Goal: Navigation & Orientation: Find specific page/section

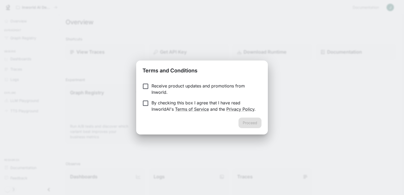
click at [219, 88] on p "Receive product updates and promotions from Inworld." at bounding box center [205, 89] width 106 height 13
click at [238, 109] on link "Privacy Policy" at bounding box center [241, 109] width 28 height 5
click at [194, 100] on p "By checking this box I agree that I have read InworldAI's Terms of Service and …" at bounding box center [205, 106] width 106 height 13
click at [245, 121] on button "Proceed" at bounding box center [250, 123] width 23 height 11
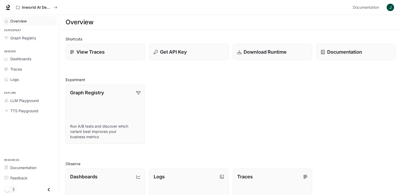
click at [38, 22] on div "Overview" at bounding box center [32, 21] width 44 height 6
click at [20, 21] on span "Overview" at bounding box center [18, 21] width 17 height 6
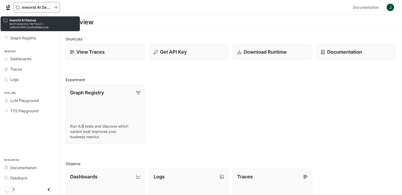
click at [55, 8] on icon "All workspaces" at bounding box center [56, 8] width 4 height 4
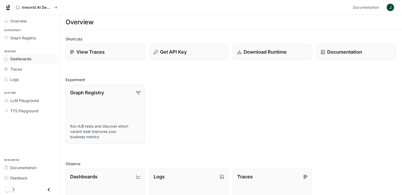
click at [22, 62] on link "Dashboards" at bounding box center [29, 58] width 55 height 9
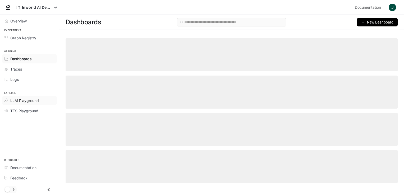
click at [34, 96] on link "LLM Playground" at bounding box center [29, 100] width 55 height 9
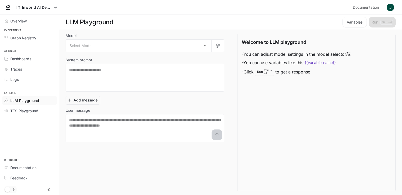
click at [36, 100] on span "LLM Playground" at bounding box center [24, 101] width 29 height 6
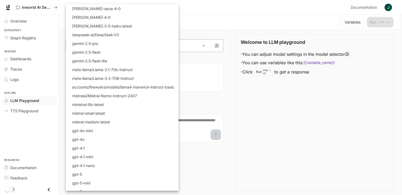
click at [188, 45] on body "Skip to main content Inworld AI Demos Documentation Documentation Portal Overvi…" at bounding box center [201, 98] width 402 height 196
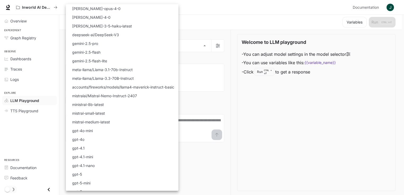
click at [213, 60] on div at bounding box center [202, 97] width 404 height 195
